Goal: Transaction & Acquisition: Subscribe to service/newsletter

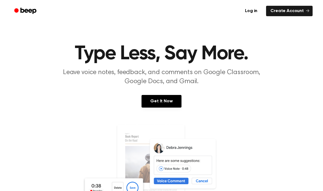
click at [176, 96] on link "Get It Now" at bounding box center [162, 101] width 40 height 13
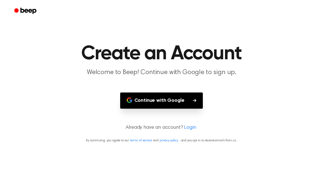
click at [188, 102] on button "Continue with Google" at bounding box center [161, 100] width 83 height 16
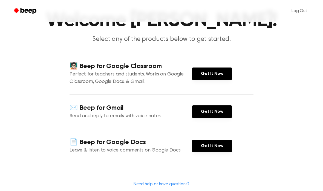
scroll to position [33, 0]
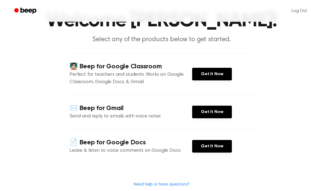
click at [223, 76] on link "Get It Now" at bounding box center [212, 74] width 40 height 13
click at [217, 113] on link "Get It Now" at bounding box center [212, 112] width 40 height 13
click at [218, 144] on link "Get It Now" at bounding box center [212, 146] width 40 height 13
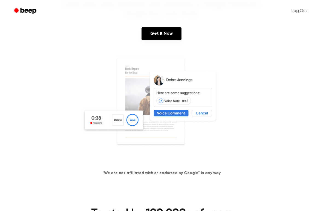
scroll to position [49, 0]
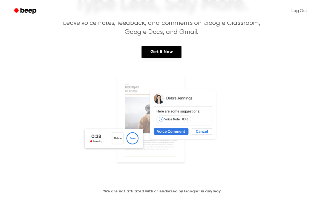
click at [163, 58] on link "Get It Now" at bounding box center [162, 52] width 40 height 13
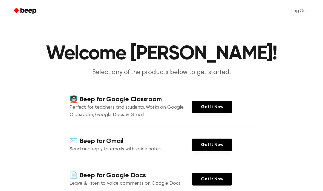
click at [262, 58] on h1 "Welcome [PERSON_NAME]!" at bounding box center [161, 54] width 281 height 20
click at [220, 106] on link "Get It Now" at bounding box center [212, 107] width 40 height 13
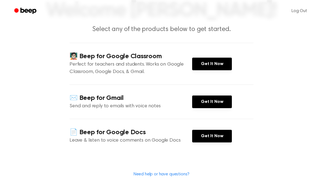
scroll to position [43, 0]
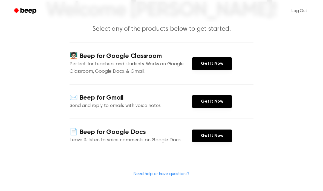
click at [213, 137] on link "Get It Now" at bounding box center [212, 135] width 40 height 13
